Goal: Task Accomplishment & Management: Manage account settings

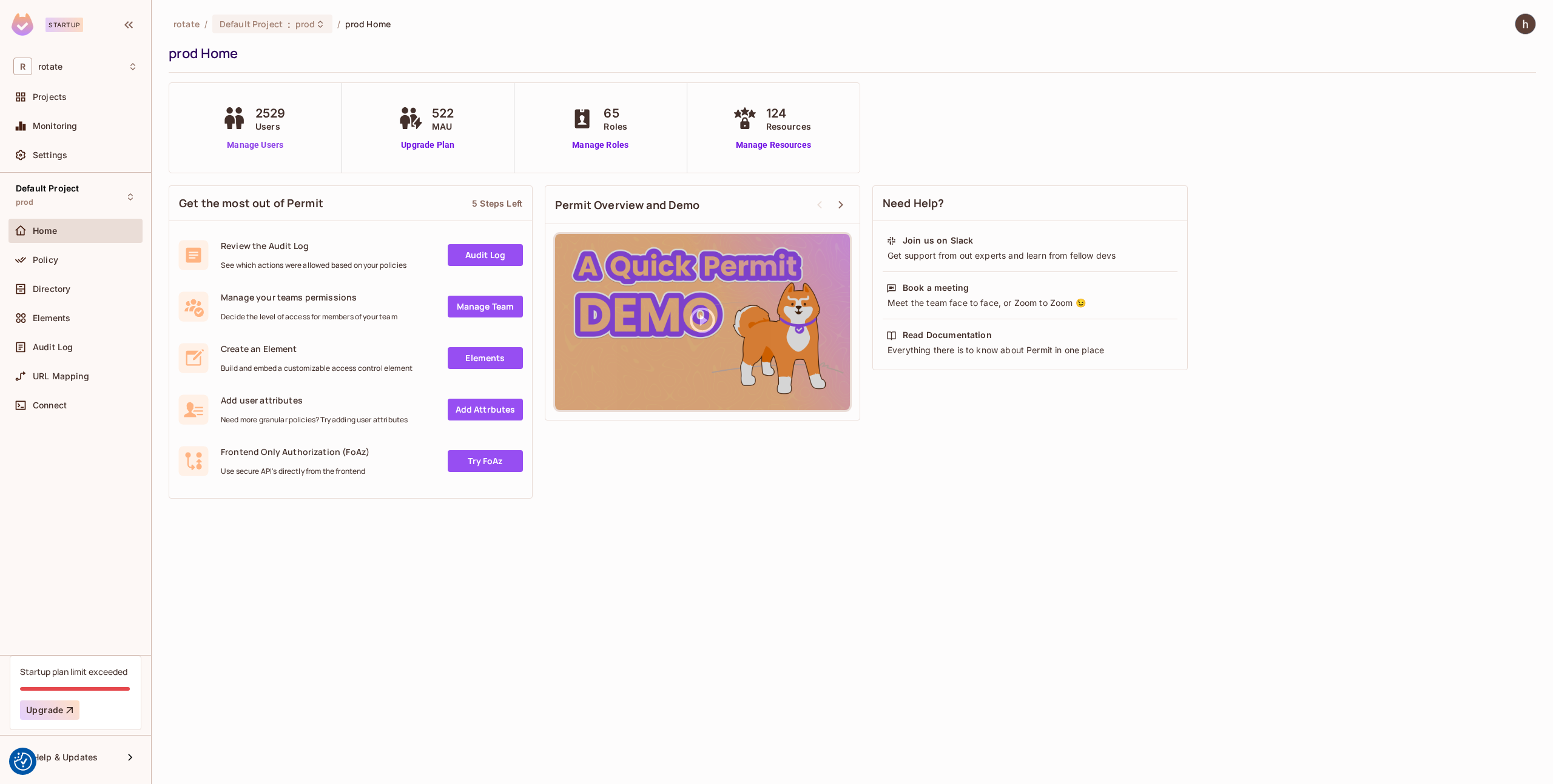
click at [265, 149] on link "Manage Users" at bounding box center [255, 146] width 72 height 13
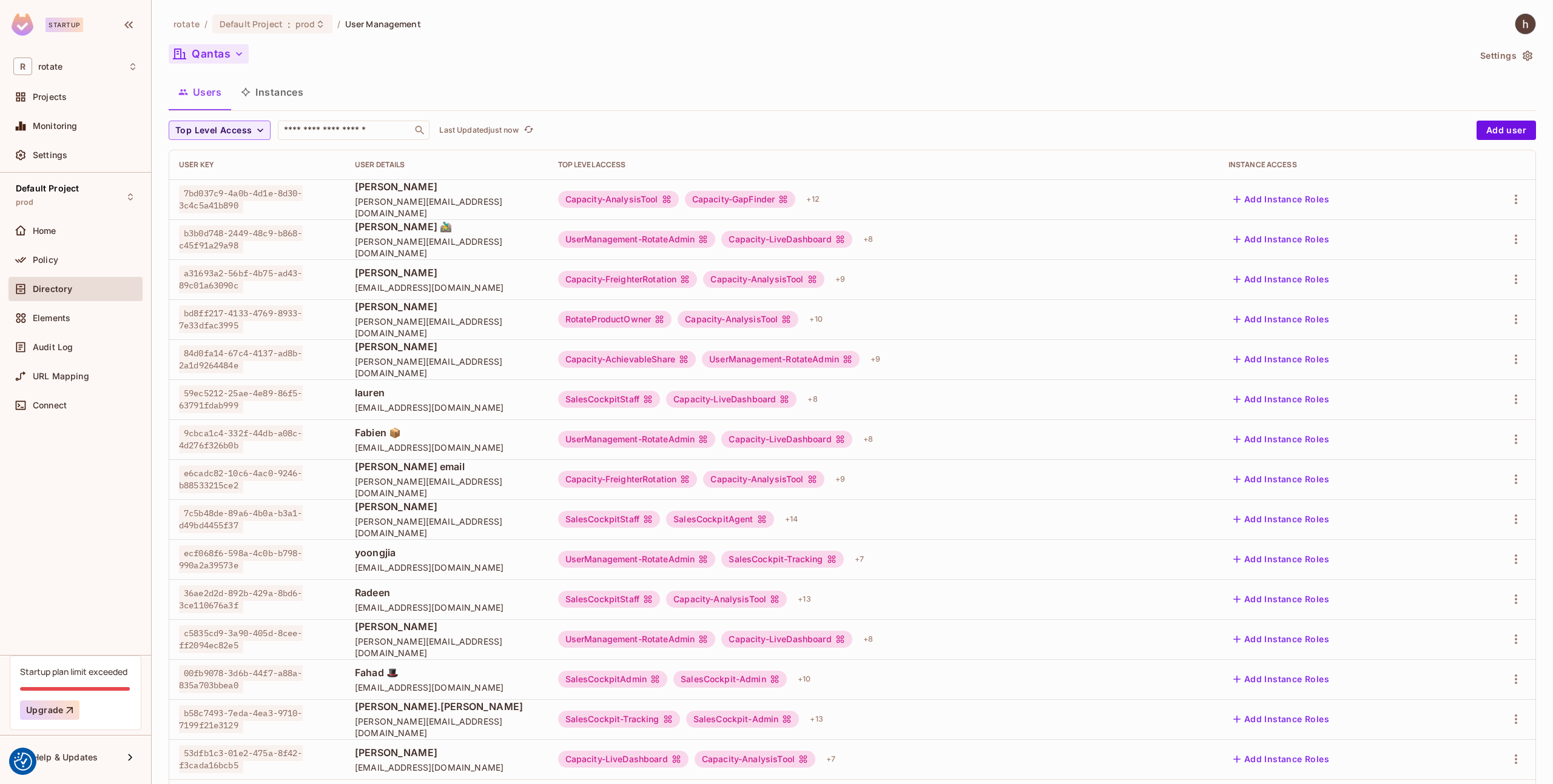
click at [236, 60] on button "Qantas" at bounding box center [208, 54] width 80 height 20
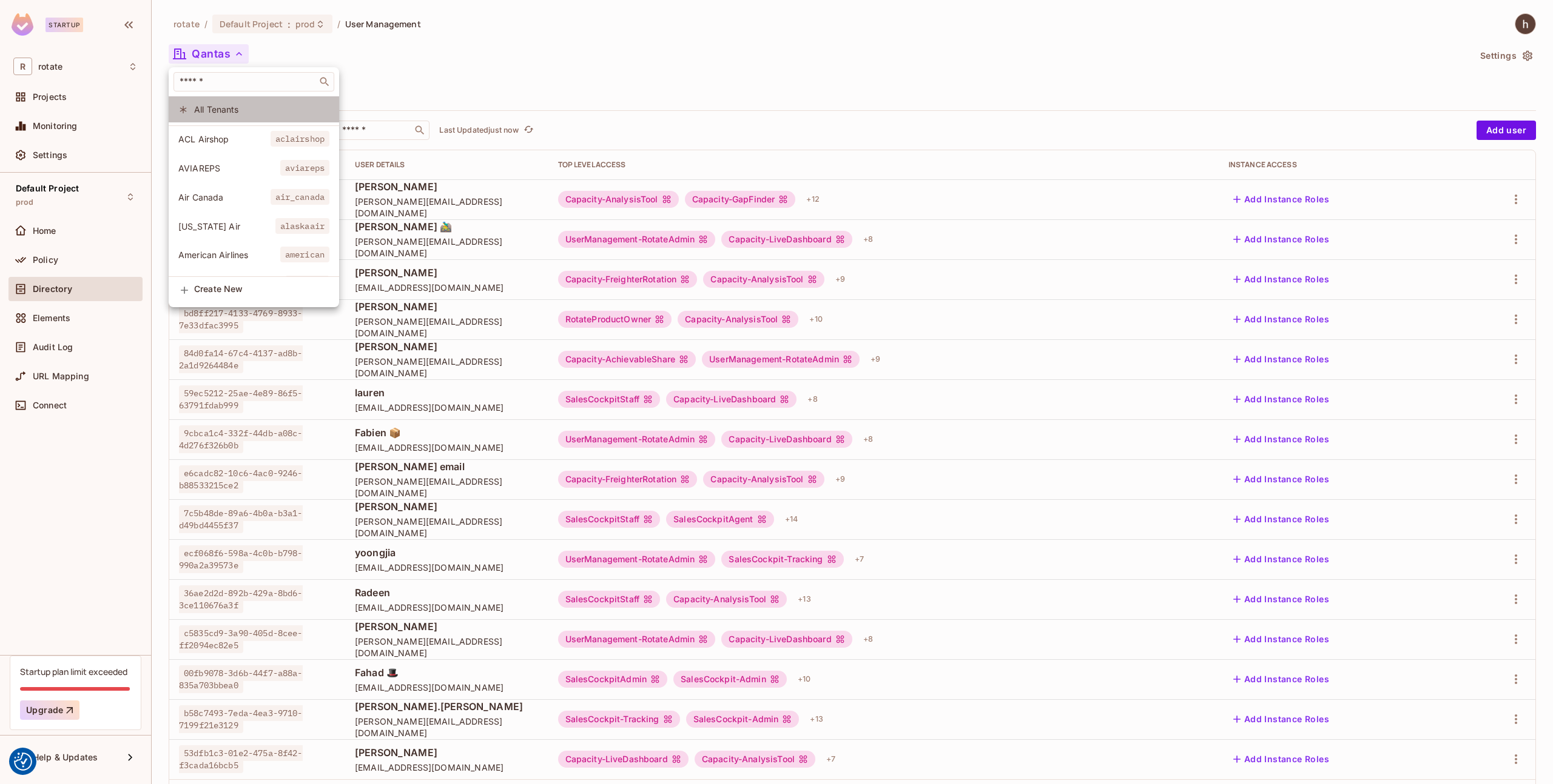
click at [240, 108] on span "All Tenants" at bounding box center [261, 109] width 135 height 11
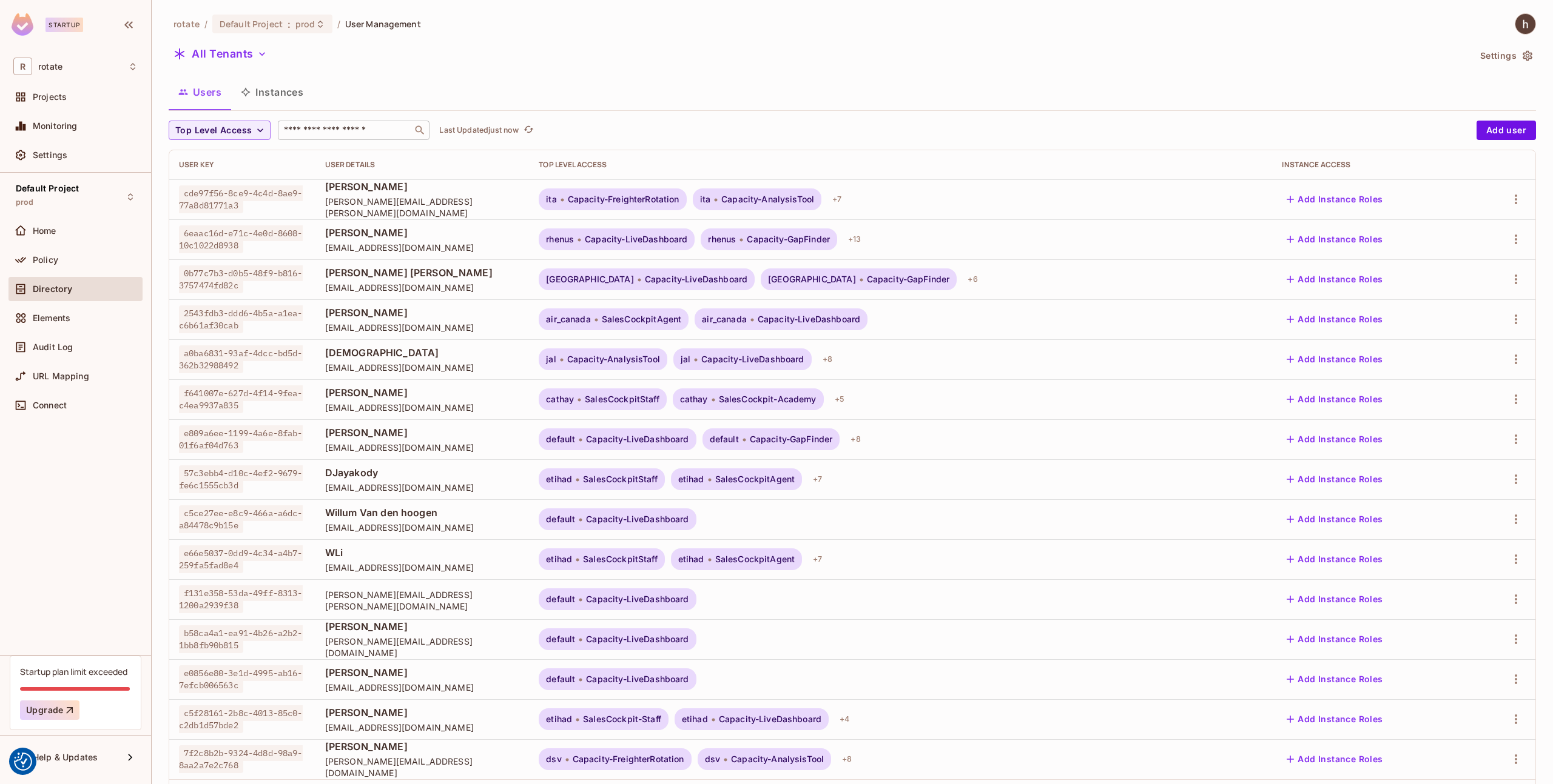
click at [320, 131] on input "text" at bounding box center [344, 130] width 127 height 12
paste input "**********"
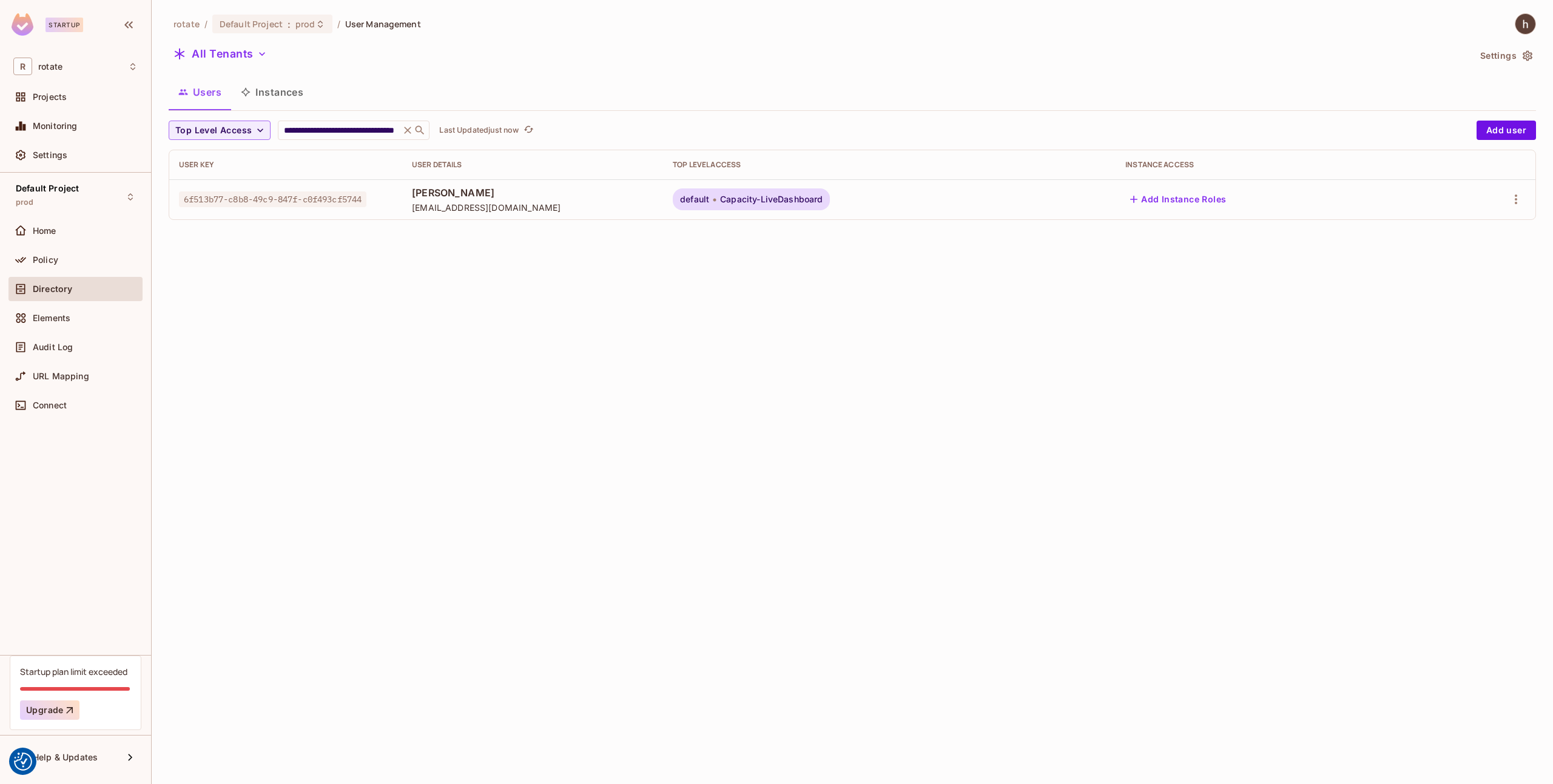
click at [464, 200] on div "[PERSON_NAME] [PERSON_NAME][EMAIL_ADDRESS][PERSON_NAME][DOMAIN_NAME]" at bounding box center [532, 199] width 242 height 27
click at [430, 212] on span "[EMAIL_ADDRESS][DOMAIN_NAME]" at bounding box center [532, 208] width 242 height 11
click at [357, 207] on span "6f513b77-c8b8-49c9-847f-c0f493cf5744" at bounding box center [272, 199] width 187 height 16
click at [734, 199] on span "Capacity-LiveDashboard" at bounding box center [770, 199] width 103 height 9
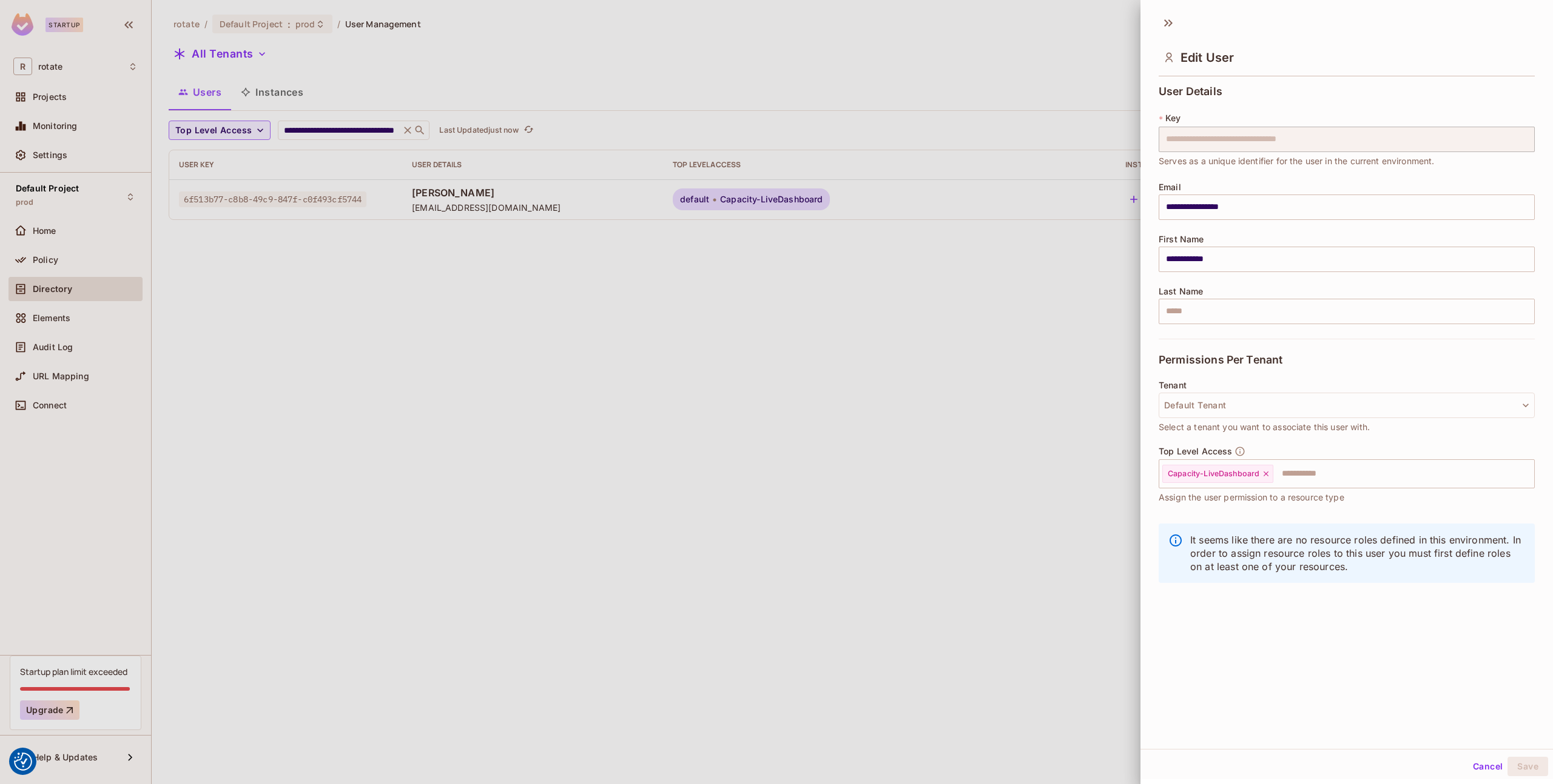
click at [846, 300] on div at bounding box center [776, 392] width 1553 height 784
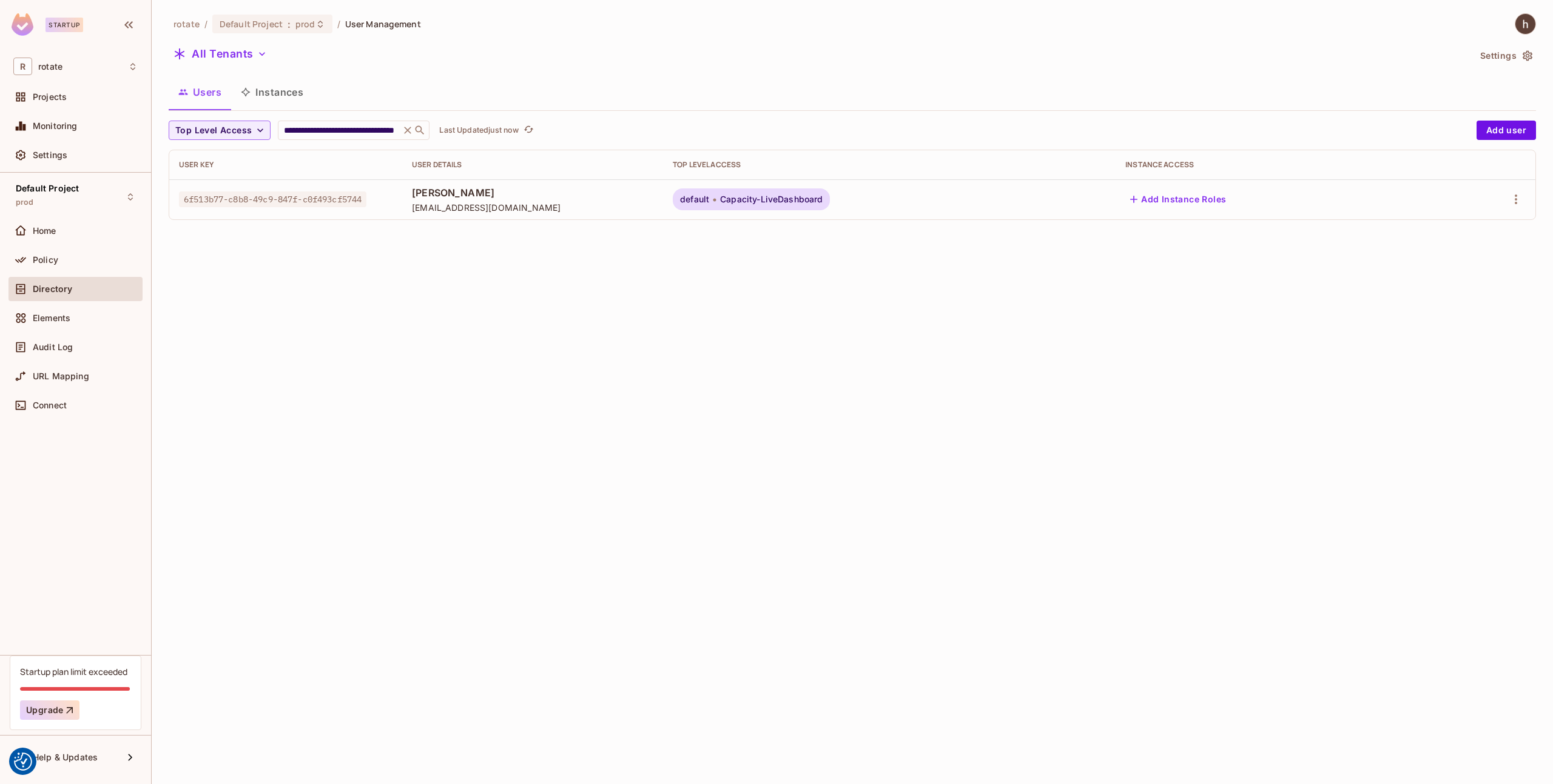
click at [477, 207] on span "[EMAIL_ADDRESS][DOMAIN_NAME]" at bounding box center [532, 208] width 242 height 11
copy span "[EMAIL_ADDRESS][DOMAIN_NAME]"
click at [383, 133] on input "**********" at bounding box center [339, 130] width 116 height 12
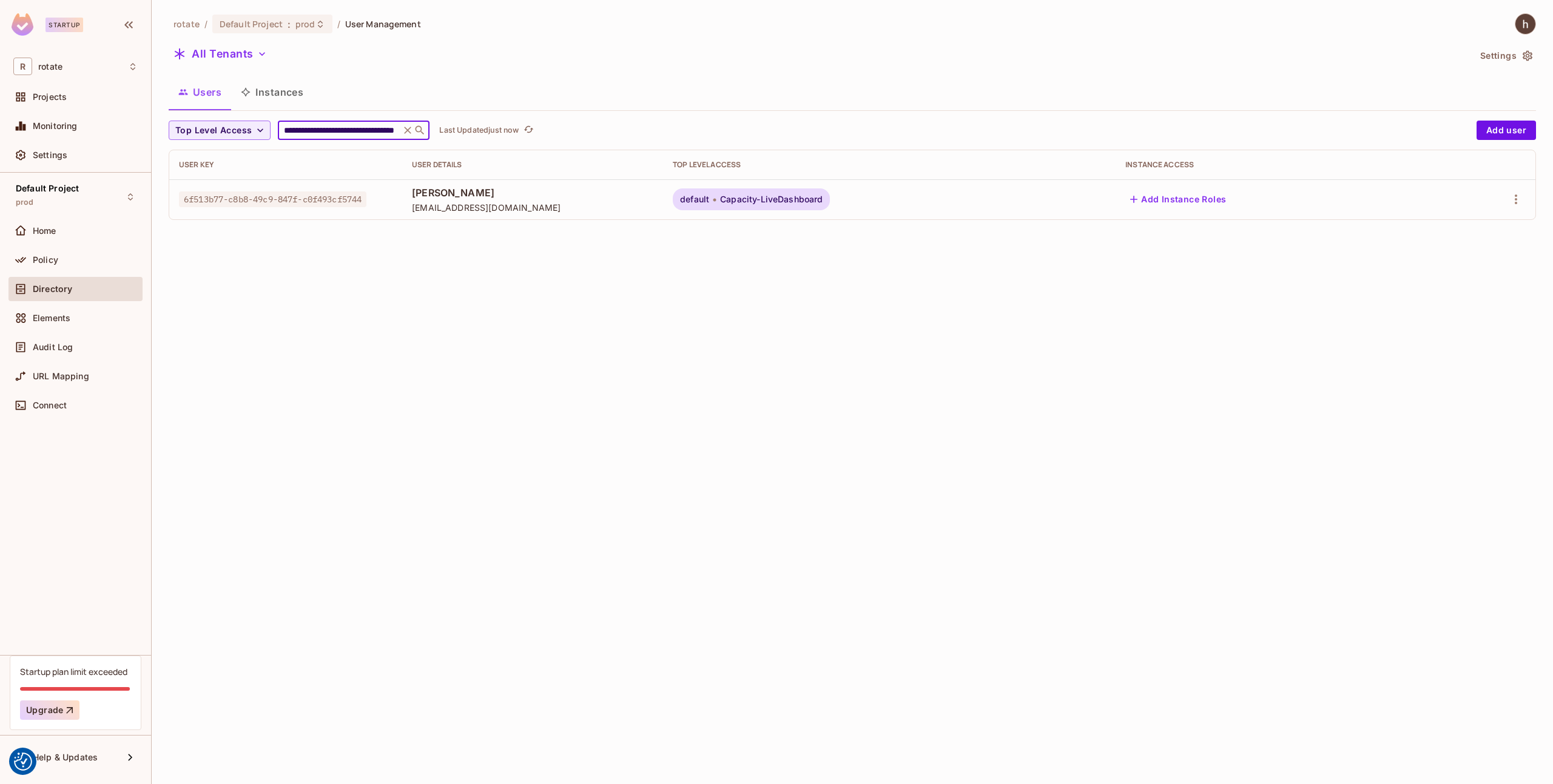
click at [383, 133] on input "**********" at bounding box center [339, 130] width 116 height 12
paste input "text"
type input "**********"
click at [476, 202] on span "[EMAIL_ADDRESS][DOMAIN_NAME]" at bounding box center [532, 208] width 242 height 11
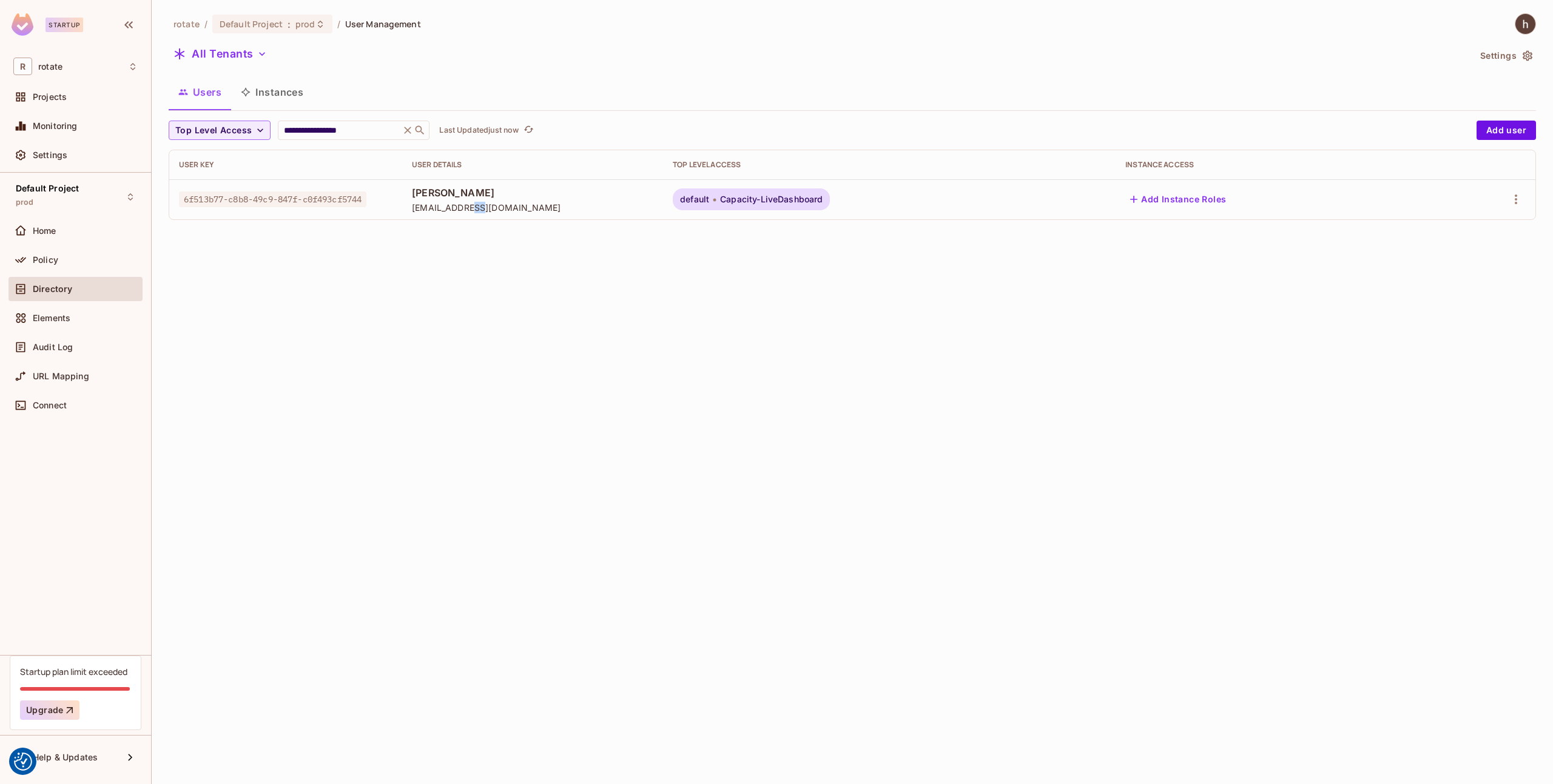
click at [476, 202] on span "[EMAIL_ADDRESS][DOMAIN_NAME]" at bounding box center [532, 208] width 242 height 11
click at [333, 198] on span "6f513b77-c8b8-49c9-847f-c0f493cf5744" at bounding box center [272, 199] width 187 height 16
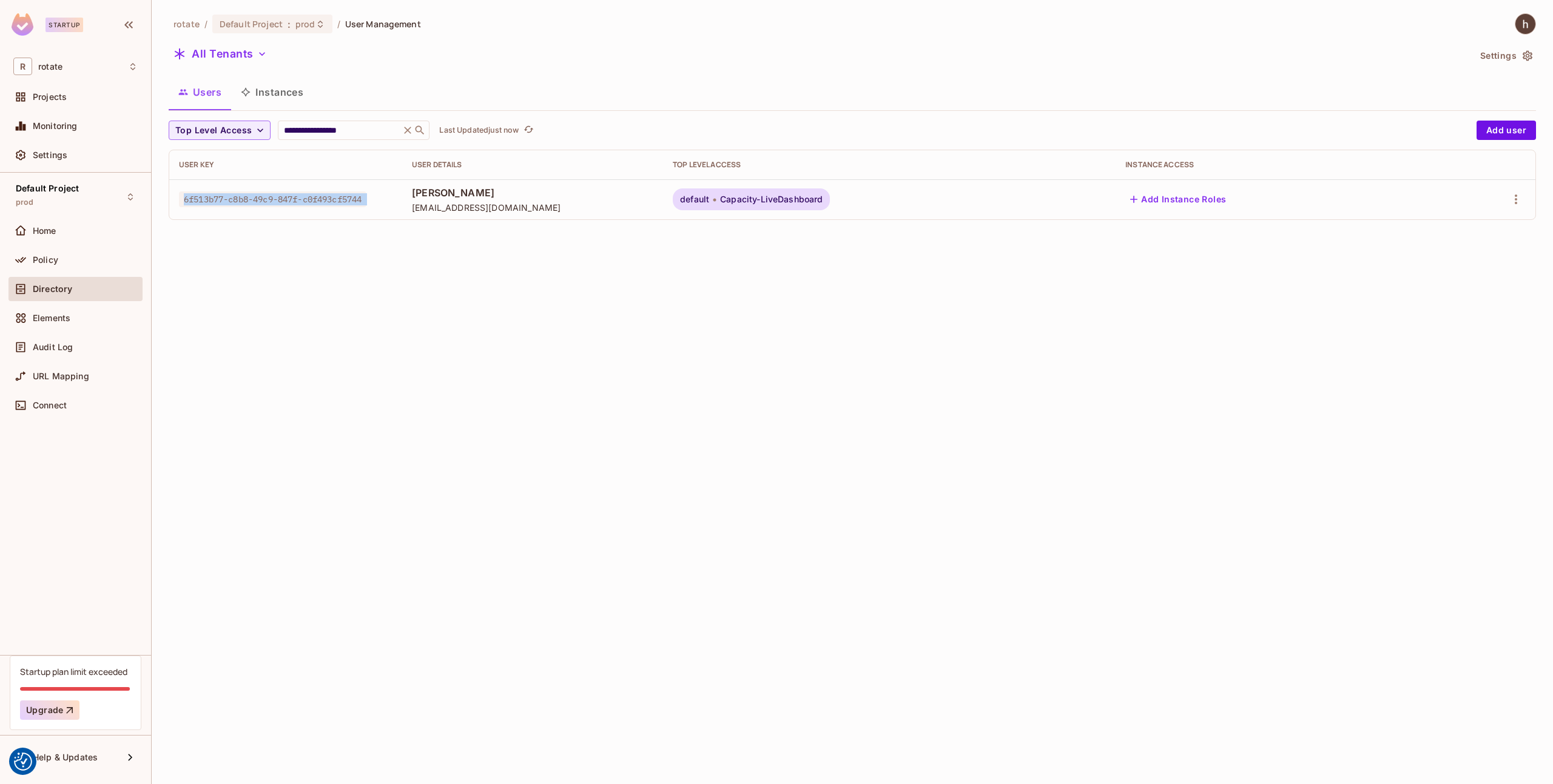
copy span "6f513b77-c8b8-49c9-847f-c0f493cf5744"
click at [71, 119] on div "Monitoring" at bounding box center [75, 125] width 124 height 14
